Goal: Ask a question

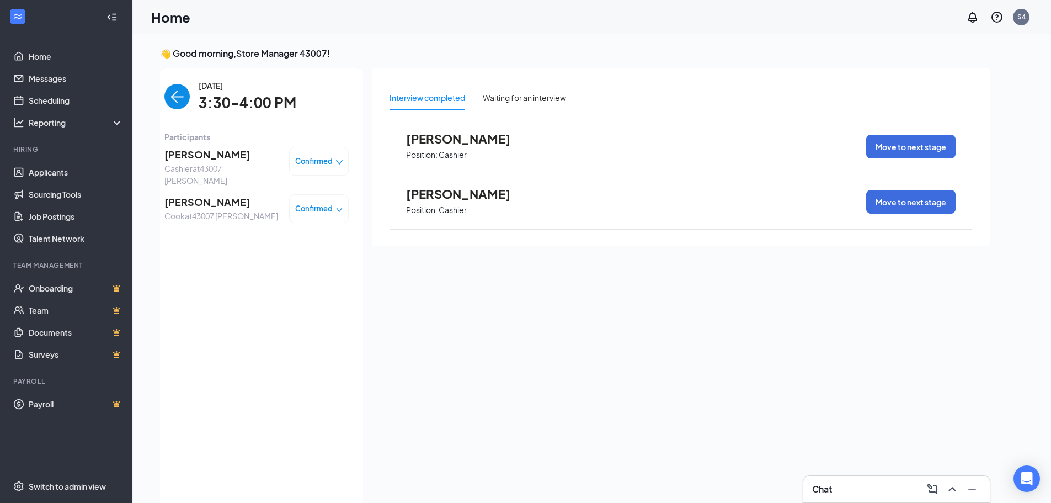
scroll to position [4, 0]
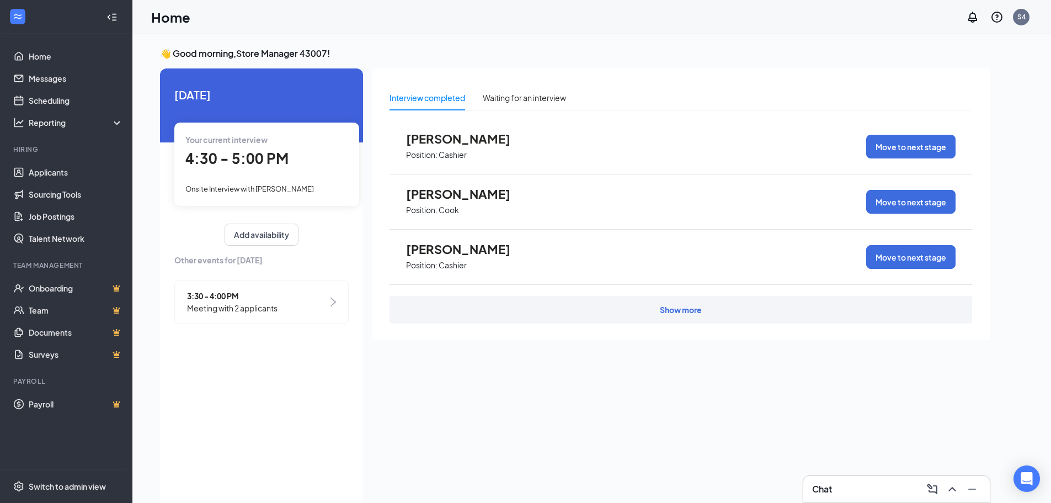
click at [212, 300] on span "3:30 - 4:00 PM" at bounding box center [232, 296] width 90 height 12
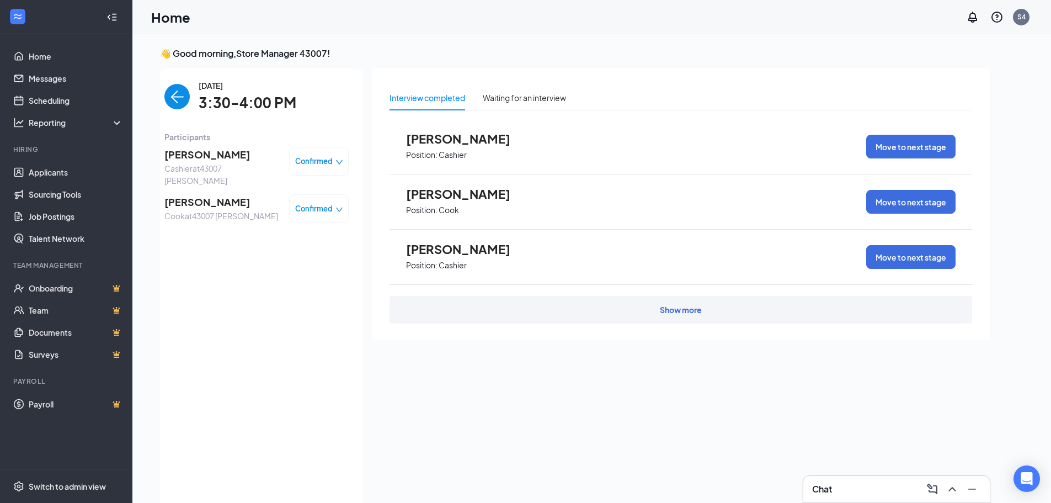
scroll to position [4, 0]
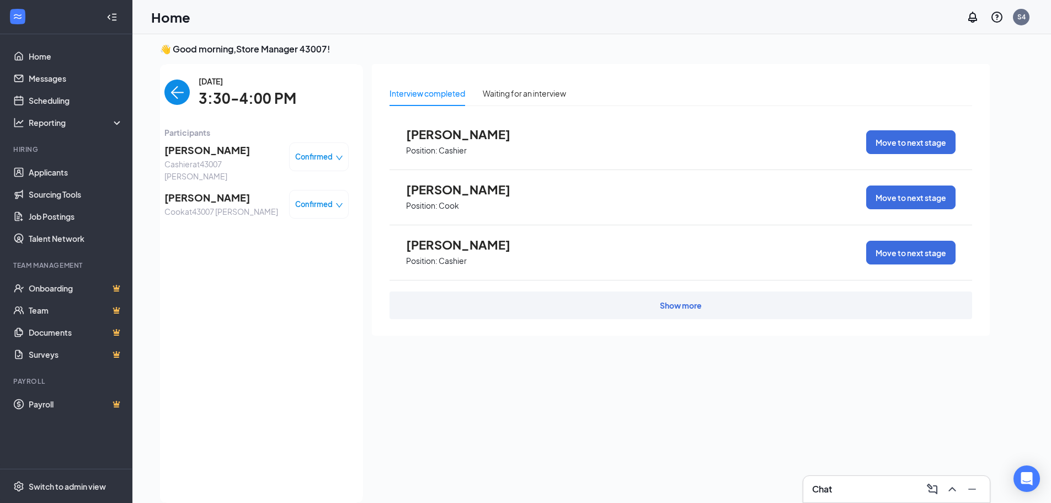
click at [868, 478] on div "Chat" at bounding box center [896, 489] width 186 height 26
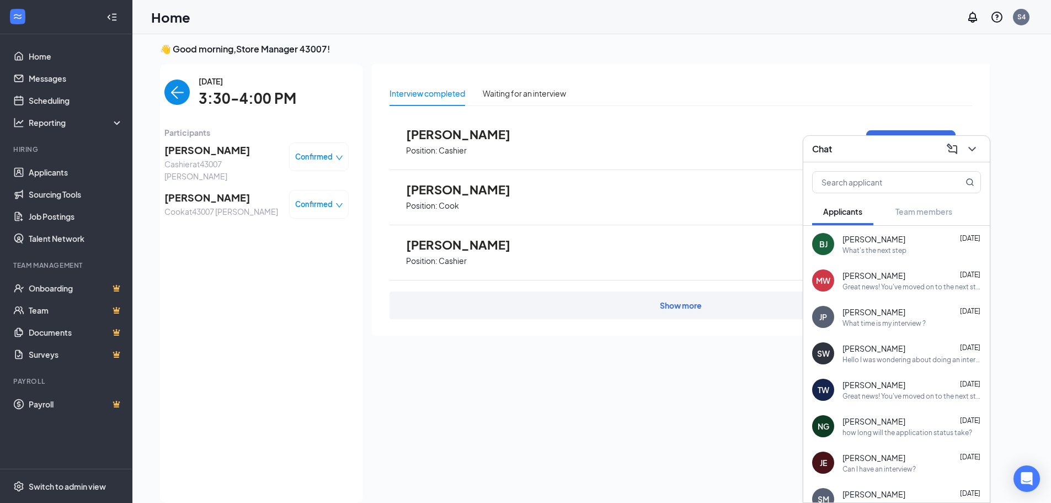
click at [860, 253] on div "What's the next step" at bounding box center [874, 249] width 64 height 9
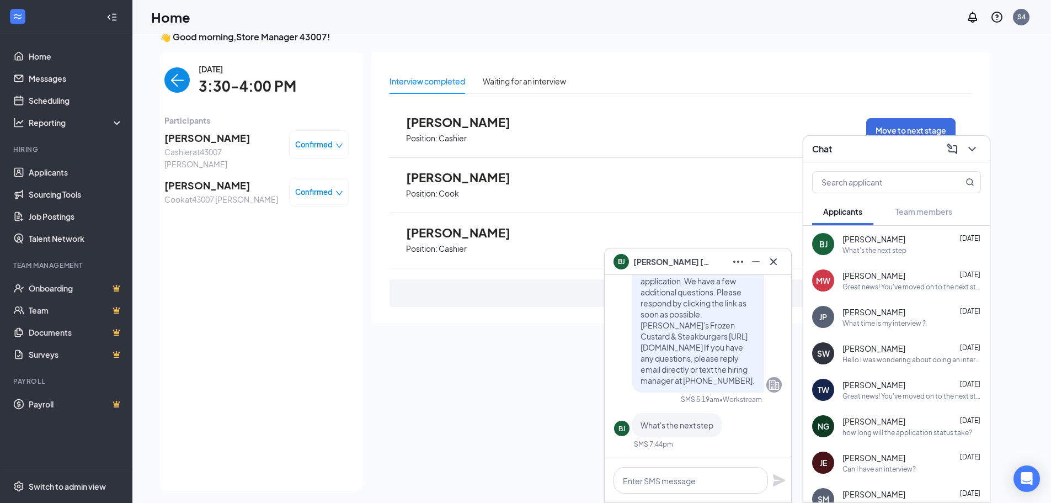
scroll to position [0, 0]
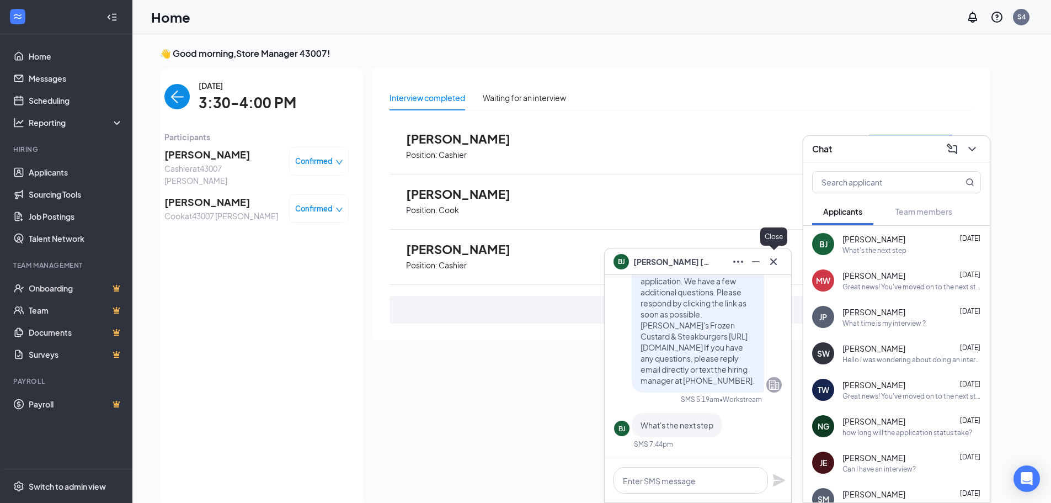
click at [769, 266] on icon "Cross" at bounding box center [773, 261] width 13 height 13
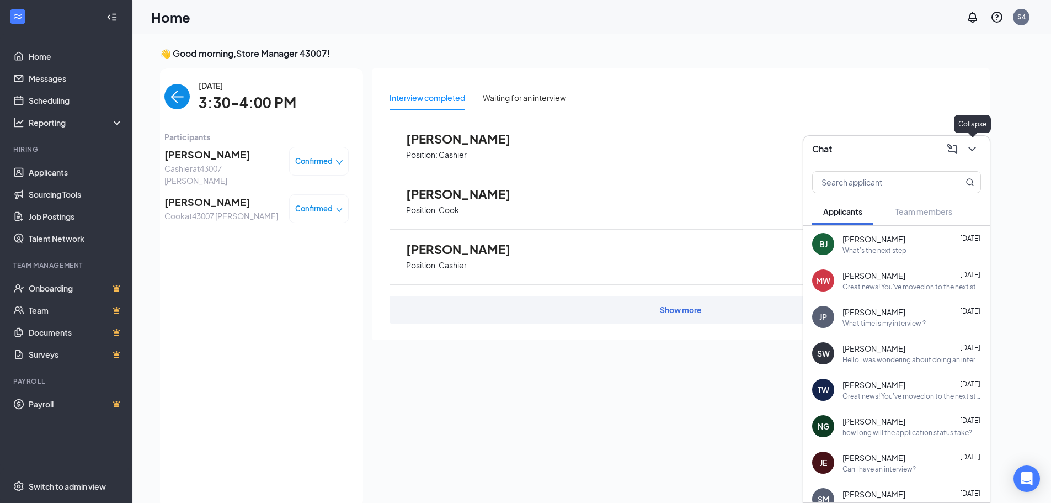
click at [979, 156] on div at bounding box center [971, 149] width 20 height 18
click at [974, 152] on icon "ChevronDown" at bounding box center [971, 148] width 13 height 13
